Goal: Communication & Community: Ask a question

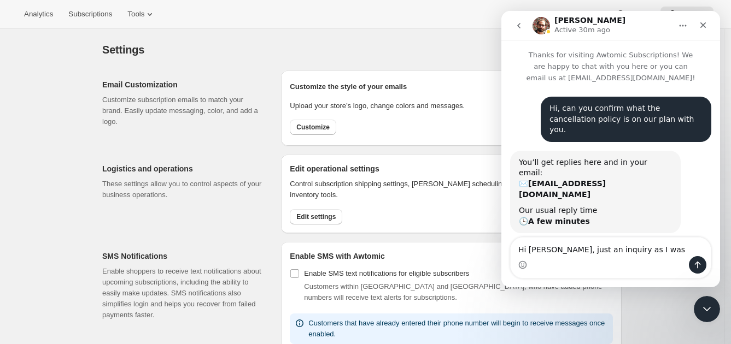
scroll to position [144, 0]
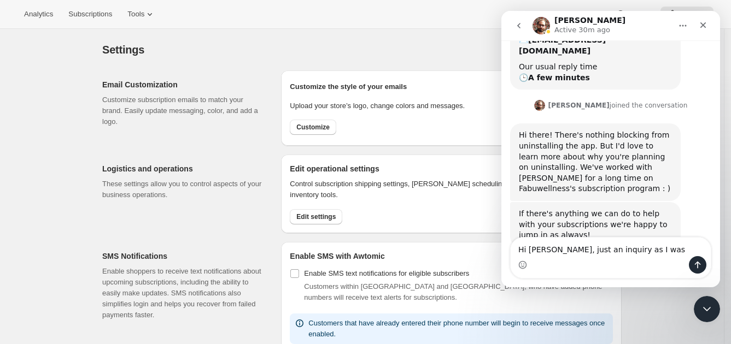
click at [628, 248] on textarea "Hi [PERSON_NAME], just an inquiry as I was" at bounding box center [610, 247] width 200 height 19
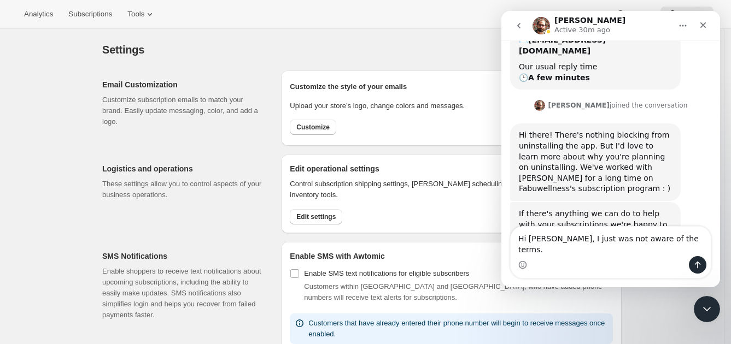
click at [563, 251] on textarea "Hi [PERSON_NAME], I just was not aware of the terms." at bounding box center [610, 242] width 200 height 30
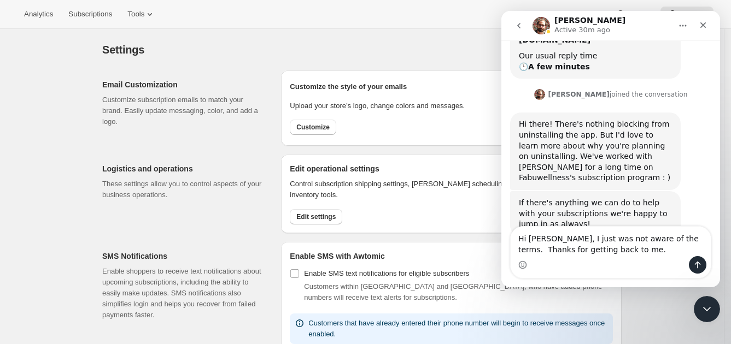
click at [566, 239] on textarea "Hi [PERSON_NAME], I just was not aware of the terms. Thanks for getting back to…" at bounding box center [610, 242] width 200 height 30
drag, startPoint x: 664, startPoint y: 238, endPoint x: 602, endPoint y: 250, distance: 63.5
click at [602, 250] on textarea "Hi [PERSON_NAME], I was just not aware of the terms. Thanks for getting back to…" at bounding box center [610, 242] width 200 height 30
click at [565, 238] on textarea "Hi [PERSON_NAME], I was just not aware of the terms. Thanks for getting back to…" at bounding box center [610, 242] width 200 height 30
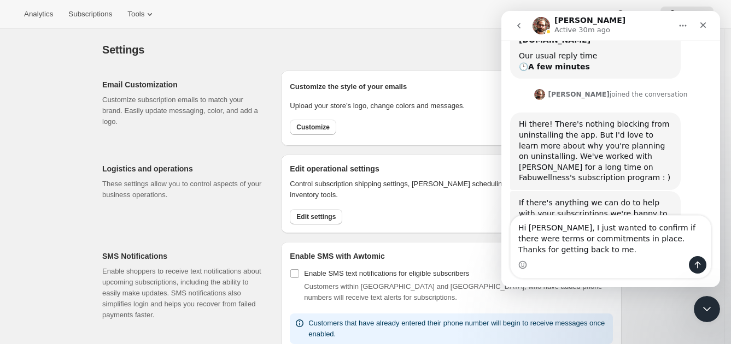
drag, startPoint x: 547, startPoint y: 237, endPoint x: 599, endPoint y: 256, distance: 55.3
click at [599, 256] on div "Hi [PERSON_NAME], I just wanted to confirm if there were terms or commitments i…" at bounding box center [610, 247] width 200 height 62
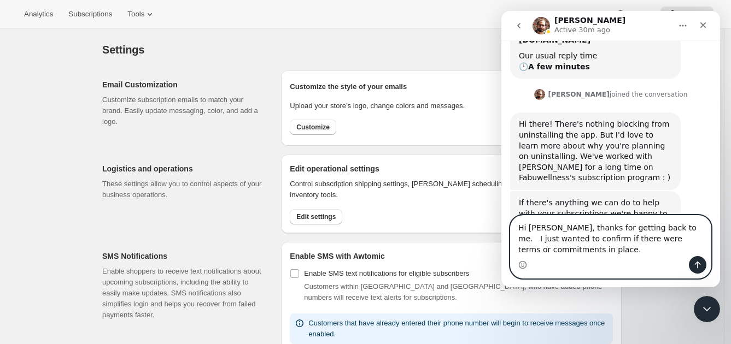
click at [670, 249] on textarea "Hi [PERSON_NAME], thanks for getting back to me. I just wanted to confirm if th…" at bounding box center [610, 236] width 200 height 40
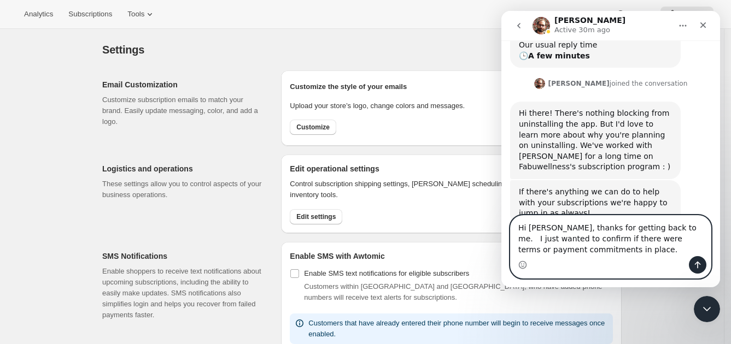
click at [654, 228] on textarea "Hi [PERSON_NAME], thanks for getting back to me. I just wanted to confirm if th…" at bounding box center [610, 236] width 200 height 40
click at [560, 237] on textarea "Hi [PERSON_NAME], thanks for getting back to me. I just wanted to confirm if th…" at bounding box center [610, 236] width 200 height 40
click at [562, 250] on textarea "Hi [PERSON_NAME], thanks for getting back to me. I just wanted to confirm there…" at bounding box center [610, 236] width 200 height 40
click at [551, 240] on textarea "Hi [PERSON_NAME], thanks for getting back to me. I just wanted to confirm there…" at bounding box center [610, 236] width 200 height 40
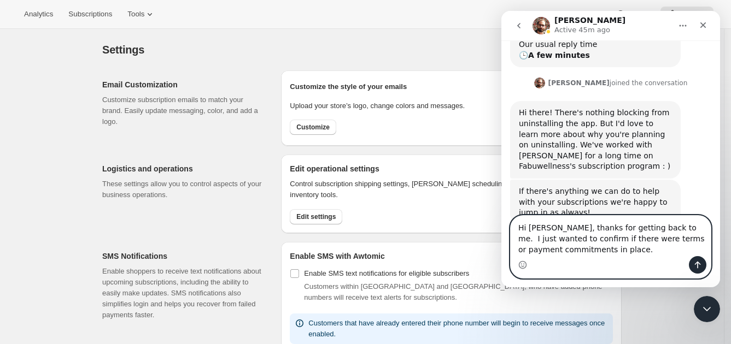
click at [596, 237] on textarea "Hi [PERSON_NAME], thanks for getting back to me. I just wanted to confirm if th…" at bounding box center [610, 236] width 200 height 40
click at [610, 250] on textarea "Hi [PERSON_NAME], thanks for getting back to me. I just wanted to confirm if th…" at bounding box center [610, 236] width 200 height 40
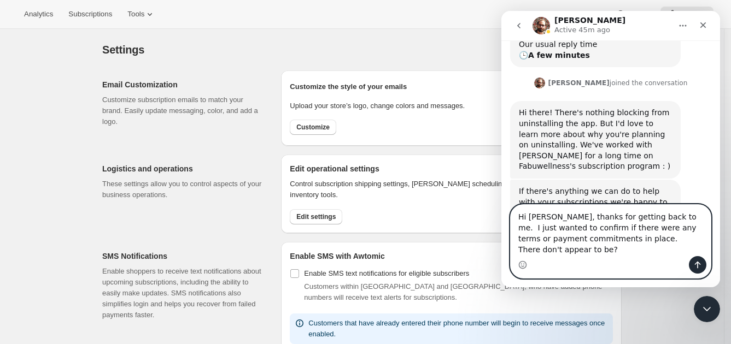
click at [604, 249] on textarea "Hi [PERSON_NAME], thanks for getting back to me. I just wanted to confirm if th…" at bounding box center [610, 230] width 200 height 51
click at [600, 250] on textarea "Hi [PERSON_NAME], thanks for getting back to me. I just wanted to confirm if th…" at bounding box center [610, 230] width 200 height 51
click at [590, 252] on textarea "Hi [PERSON_NAME], thanks for getting back to me. I just wanted to confirm if th…" at bounding box center [610, 230] width 200 height 51
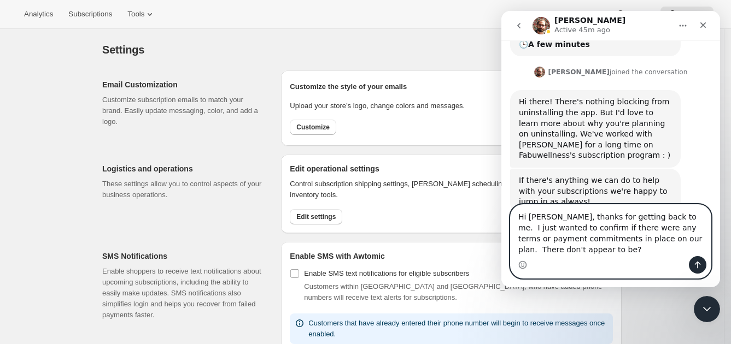
drag, startPoint x: 545, startPoint y: 251, endPoint x: 988, endPoint y: 198, distance: 446.4
click at [501, 188] on html "[PERSON_NAME] Active 45m ago Thanks for visiting Awtomic Subscriptions! We are …" at bounding box center [610, 149] width 219 height 277
click at [566, 245] on textarea "Hi [PERSON_NAME], thanks for getting back to me. I just wanted to confirm if th…" at bounding box center [610, 230] width 200 height 51
click at [610, 226] on textarea "Hi [PERSON_NAME], thanks for getting back to me. I just wanted to confirm if th…" at bounding box center [610, 230] width 200 height 51
drag, startPoint x: 676, startPoint y: 231, endPoint x: 642, endPoint y: 226, distance: 34.8
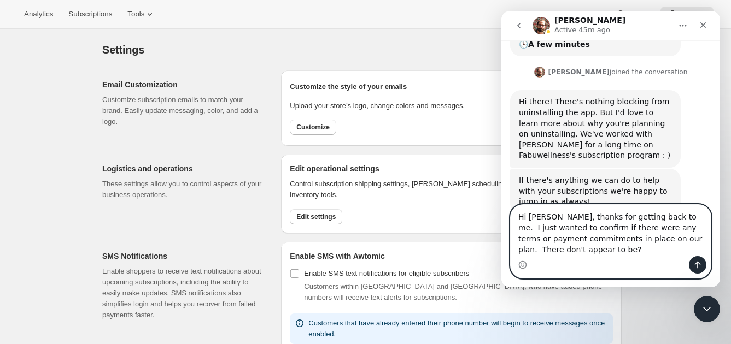
click at [642, 226] on textarea "Hi [PERSON_NAME], thanks for getting back to me. I just wanted to confirm if th…" at bounding box center [610, 230] width 200 height 51
click at [637, 227] on textarea "Hi [PERSON_NAME], thanks for getting back to me. I just wanted to confirm if th…" at bounding box center [610, 230] width 200 height 51
drag, startPoint x: 645, startPoint y: 231, endPoint x: 613, endPoint y: 228, distance: 32.4
click at [613, 228] on textarea "Hi [PERSON_NAME], thanks for getting back to me. I just wanted to confirm if th…" at bounding box center [610, 230] width 200 height 51
click at [634, 228] on textarea "Hi [PERSON_NAME], thanks for getting back to me. I just wanted to confirm if th…" at bounding box center [610, 230] width 200 height 51
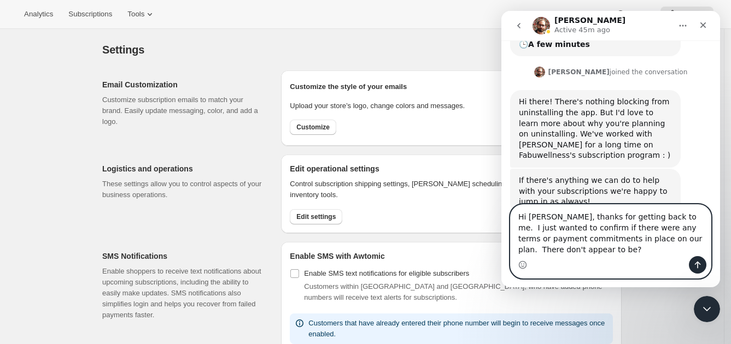
click at [563, 254] on textarea "Hi [PERSON_NAME], thanks for getting back to me. I just wanted to confirm if th…" at bounding box center [610, 230] width 200 height 51
click at [668, 239] on textarea "Hi [PERSON_NAME], thanks for getting back to me. I just wanted to confirm if th…" at bounding box center [610, 230] width 200 height 51
click at [685, 234] on textarea "Hi [PERSON_NAME], thanks for getting back to me. I just wanted to confirm if th…" at bounding box center [610, 230] width 200 height 51
click at [591, 236] on textarea "Hi [PERSON_NAME], thanks for getting back to me. I just wanted to confirm if th…" at bounding box center [610, 230] width 200 height 51
click at [591, 228] on textarea "Hi [PERSON_NAME], thanks for getting back to me. I just wanted to confirm if th…" at bounding box center [610, 230] width 200 height 51
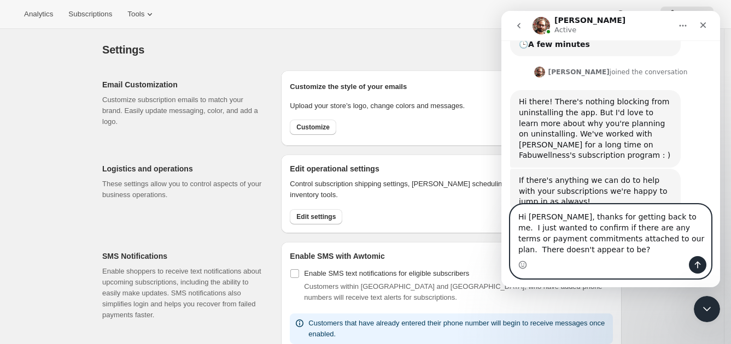
click at [602, 239] on textarea "Hi [PERSON_NAME], thanks for getting back to me. I just wanted to confirm if th…" at bounding box center [610, 230] width 200 height 51
click at [603, 249] on textarea "Hi [PERSON_NAME], thanks for getting back to me. I just wanted to confirm if th…" at bounding box center [610, 230] width 200 height 51
click at [626, 228] on textarea "Hi [PERSON_NAME], thanks for getting back to me. I just wanted to confirm if th…" at bounding box center [610, 230] width 200 height 51
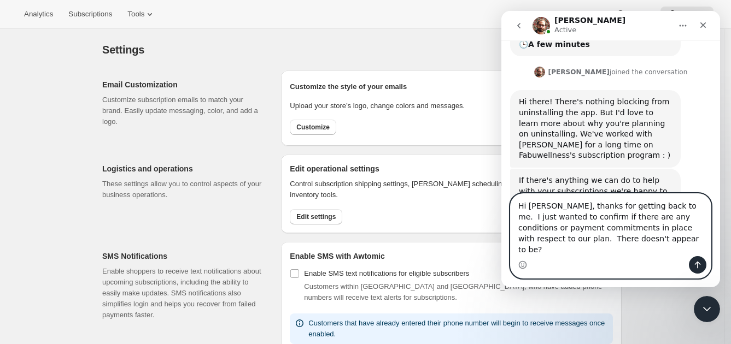
type textarea "Hi [PERSON_NAME], thanks for getting back to me. I just wanted to confirm if th…"
click at [697, 262] on icon "Send a message…" at bounding box center [698, 265] width 6 height 7
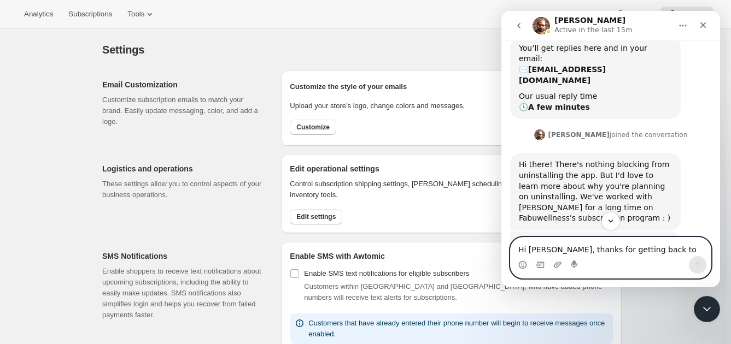
scroll to position [219, 0]
